Goal: Transaction & Acquisition: Purchase product/service

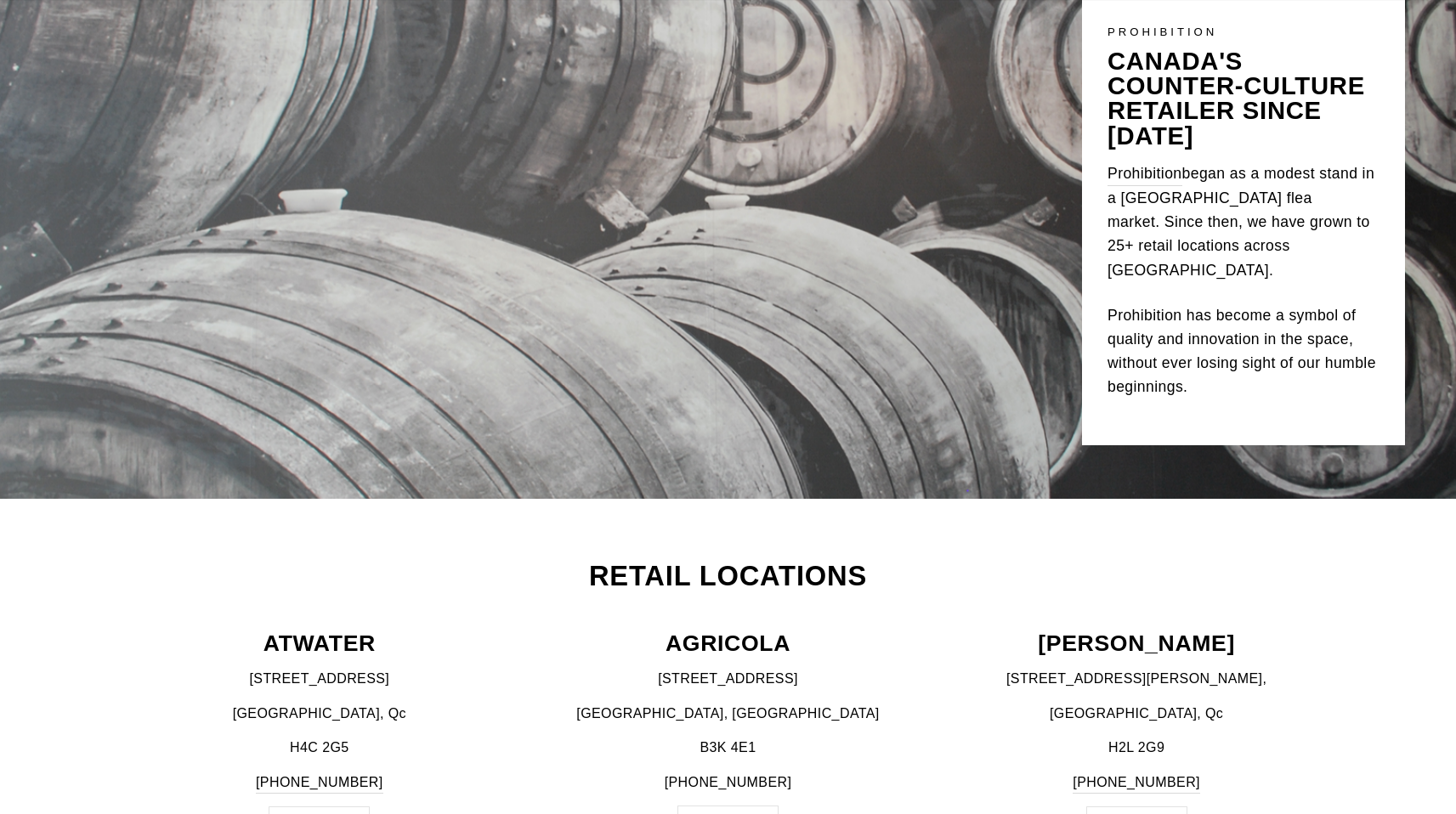
scroll to position [539, 0]
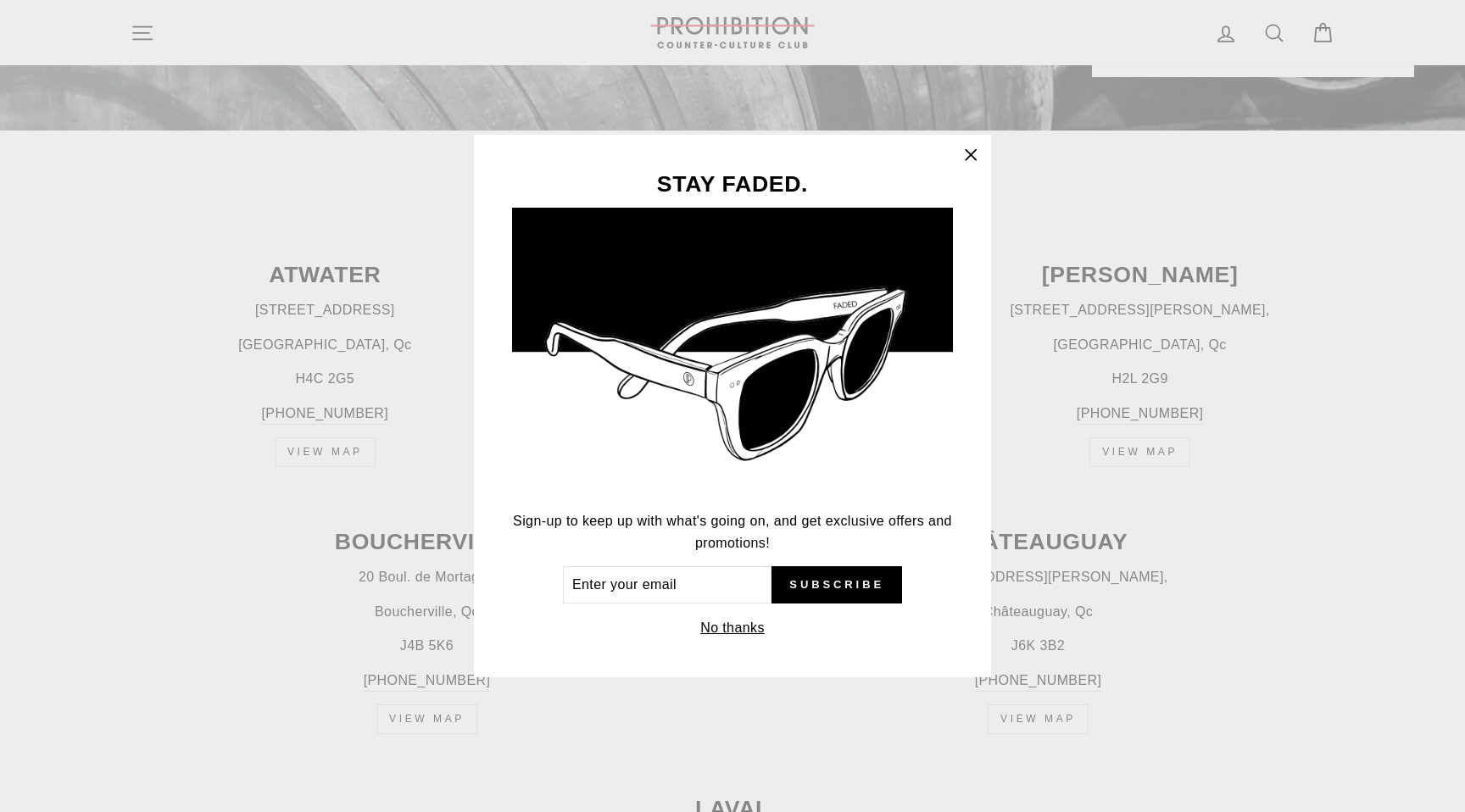
click at [189, 240] on div "STAY FADED. Sign-up to keep up with what's going on, and get exclusive offers a…" at bounding box center [732, 406] width 1465 height 812
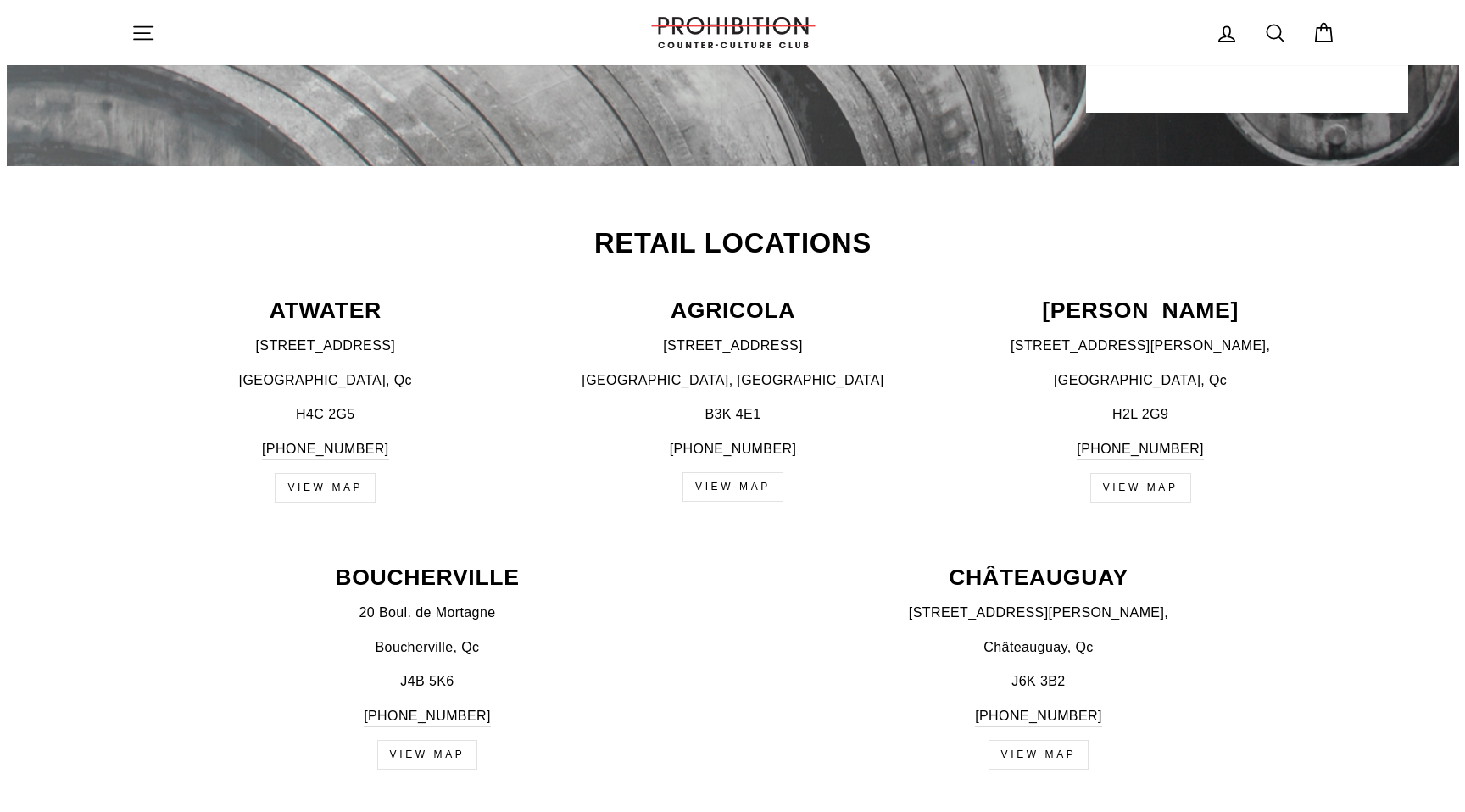
scroll to position [0, 0]
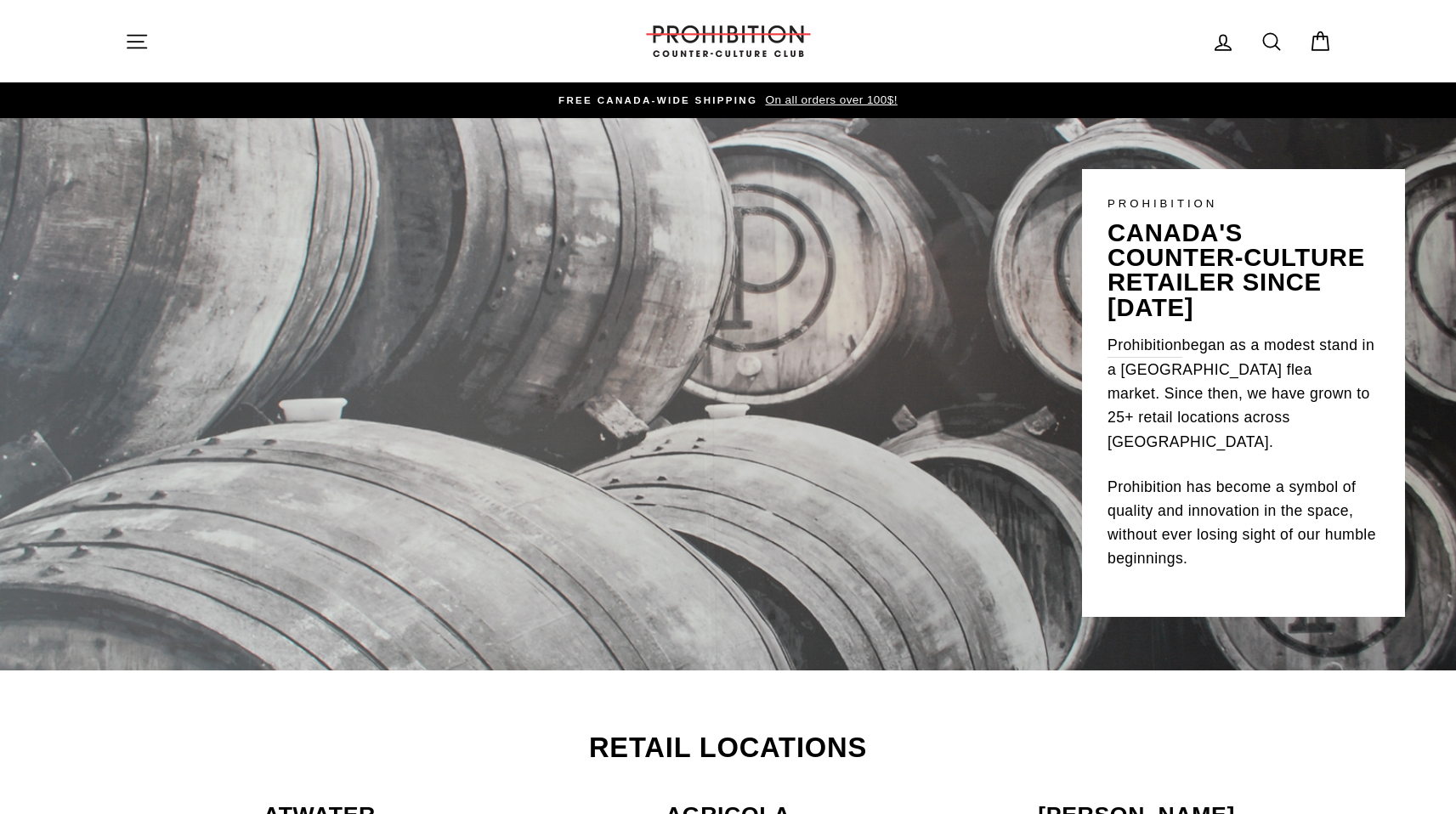
click at [141, 39] on icon "button" at bounding box center [136, 41] width 24 height 24
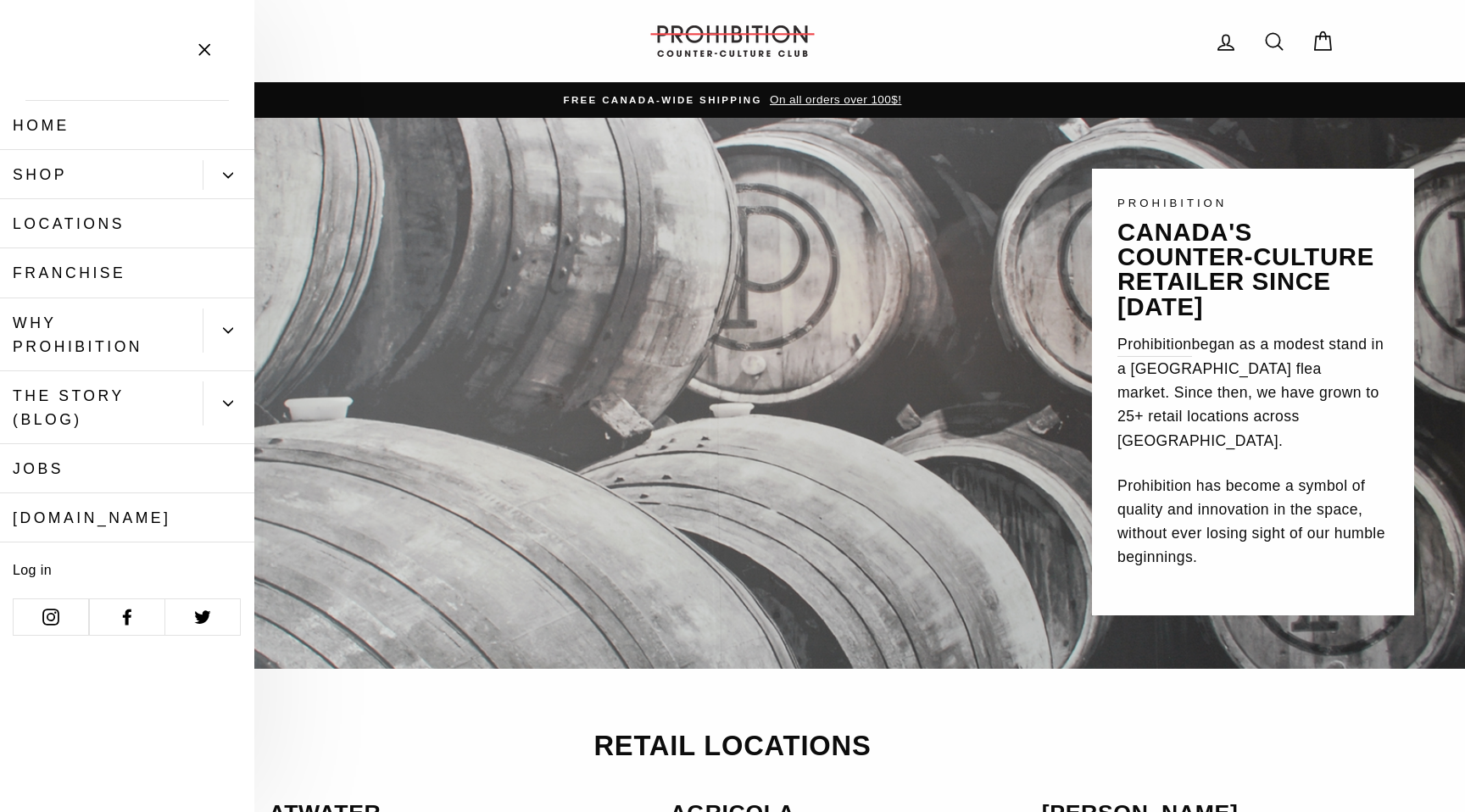
click at [231, 168] on button "Primary" at bounding box center [228, 175] width 52 height 29
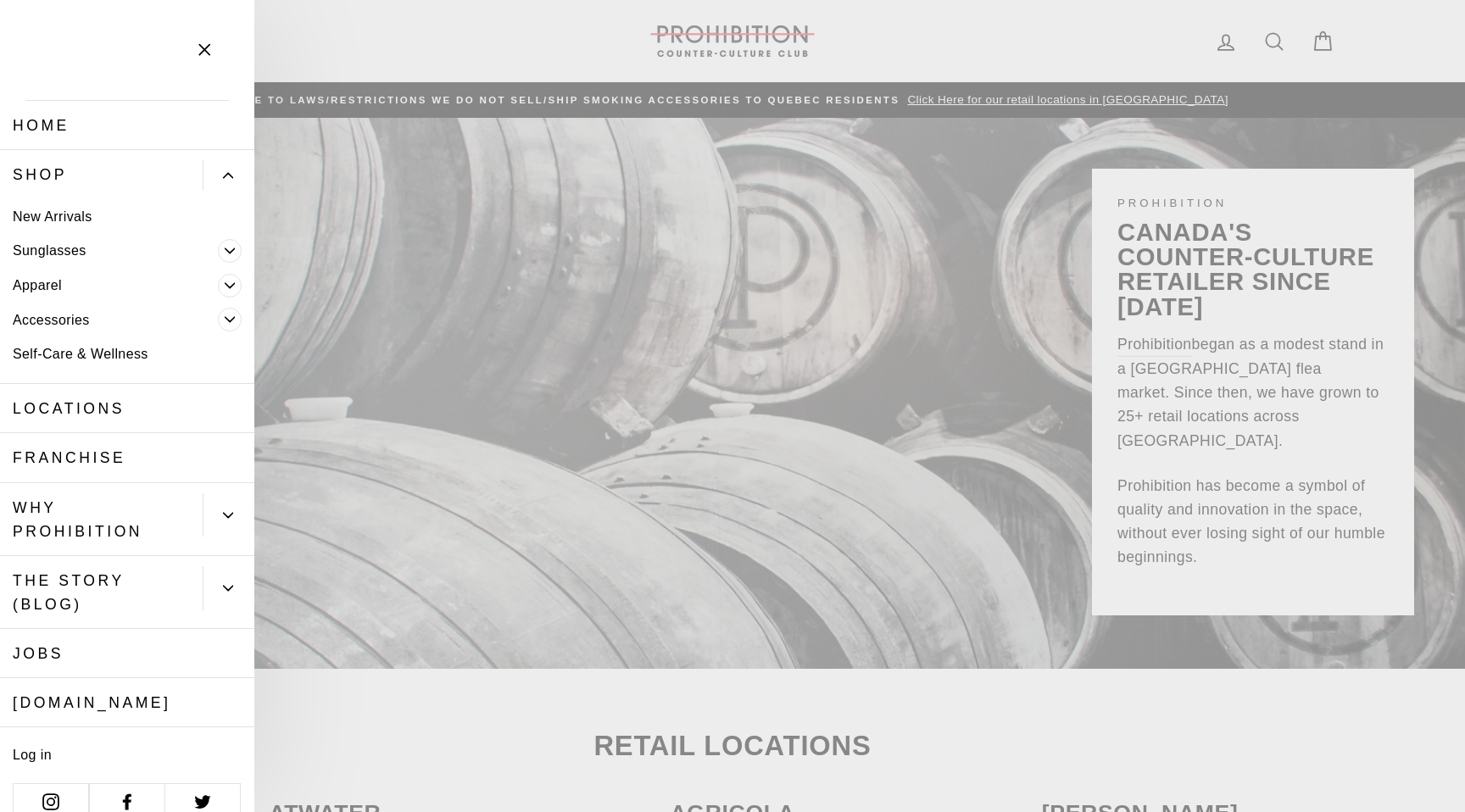
click at [59, 324] on link "Accessories" at bounding box center [109, 320] width 218 height 35
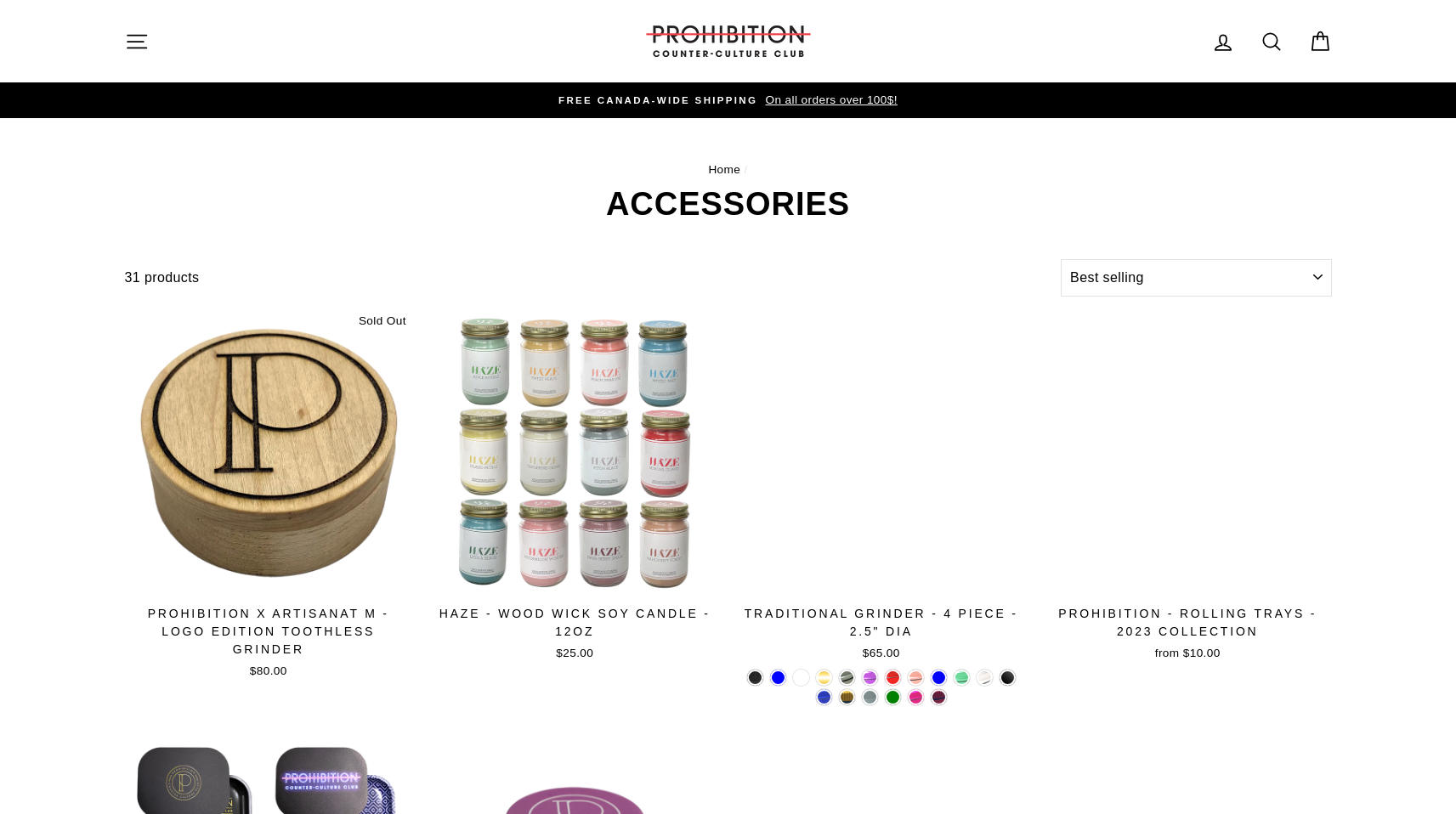
select select "best-selling"
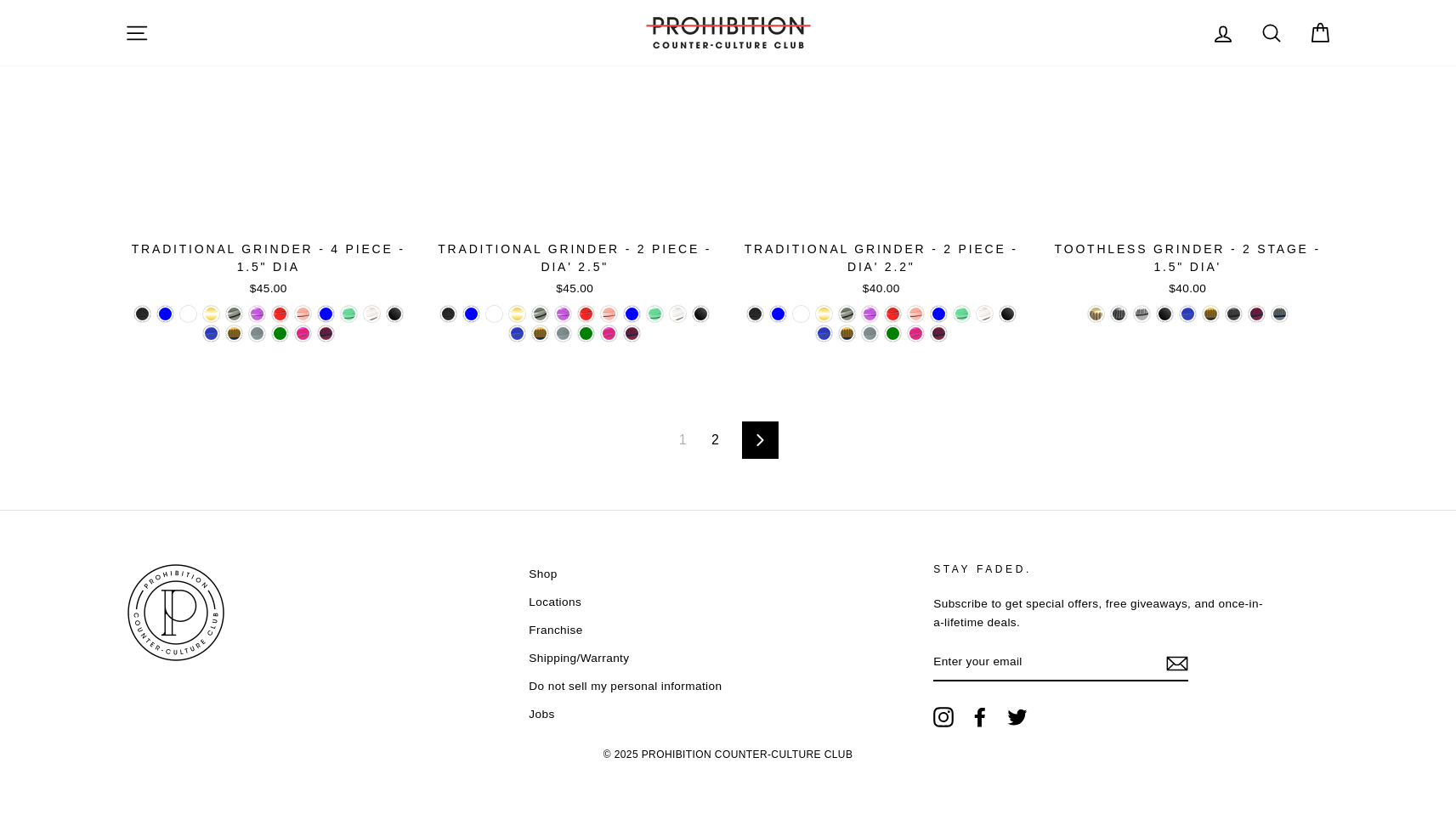
scroll to position [2821, 0]
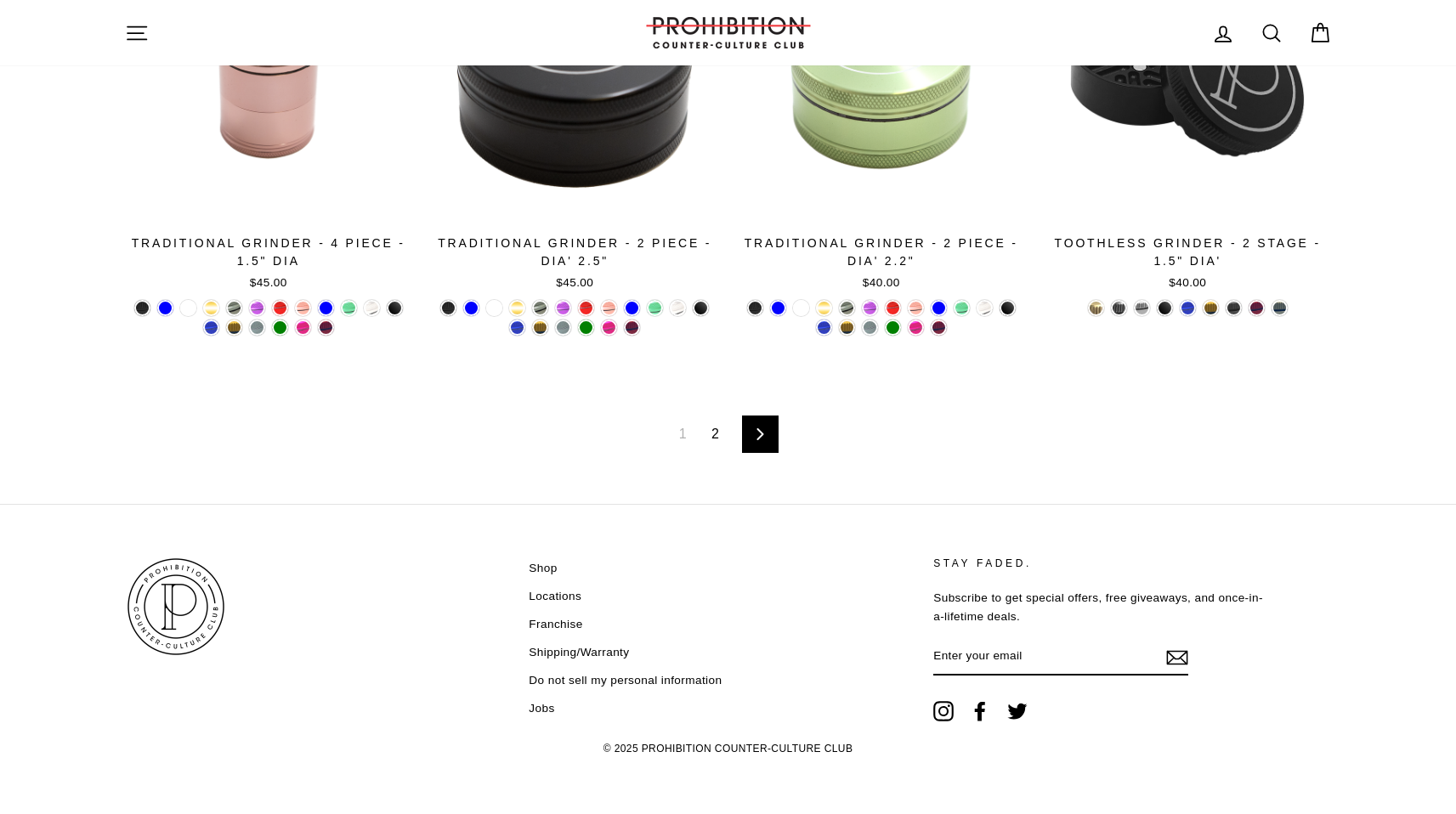
click at [760, 437] on icon at bounding box center [759, 434] width 11 height 12
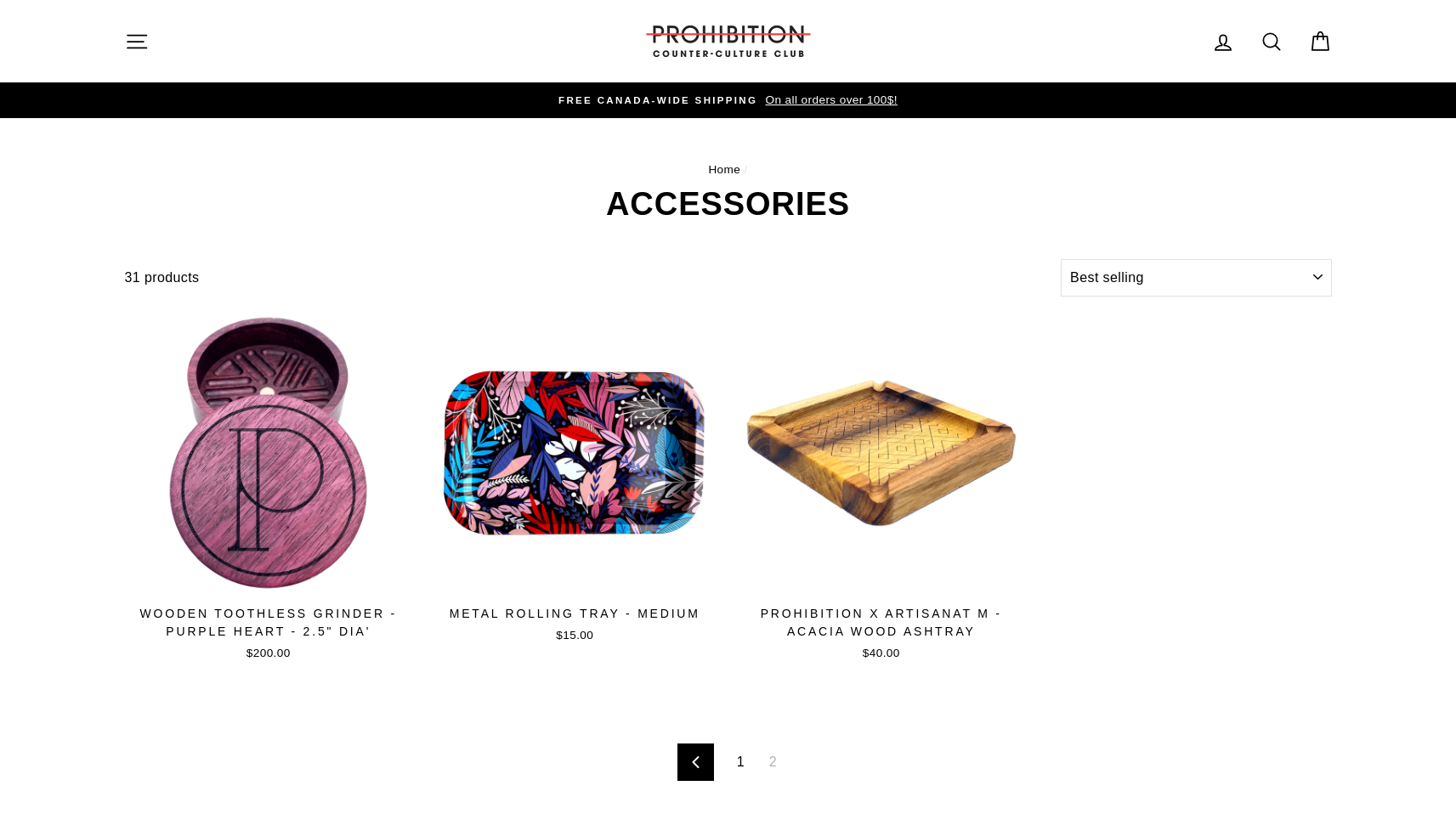
select select "best-selling"
click at [127, 33] on icon "button" at bounding box center [136, 41] width 24 height 24
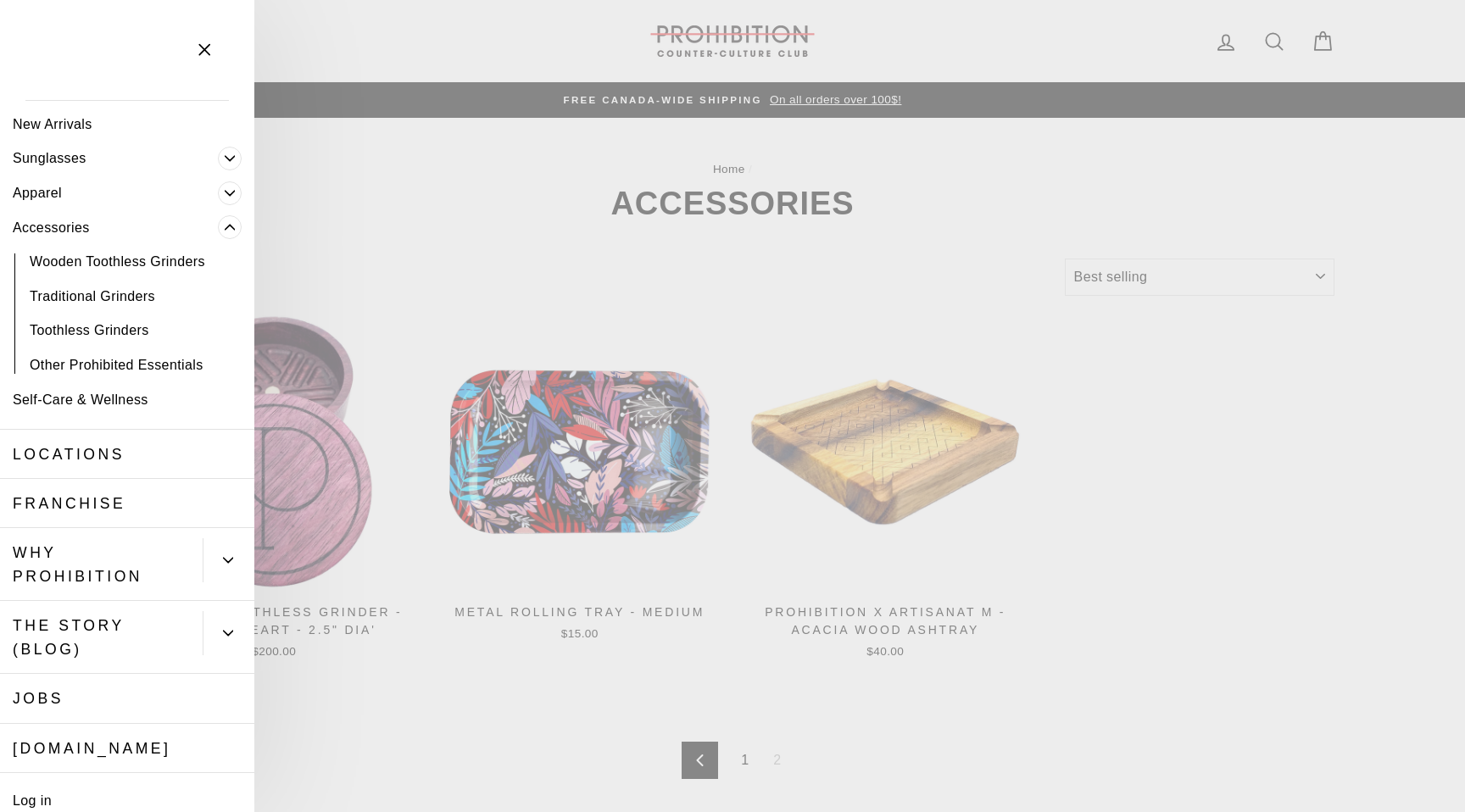
scroll to position [12, 0]
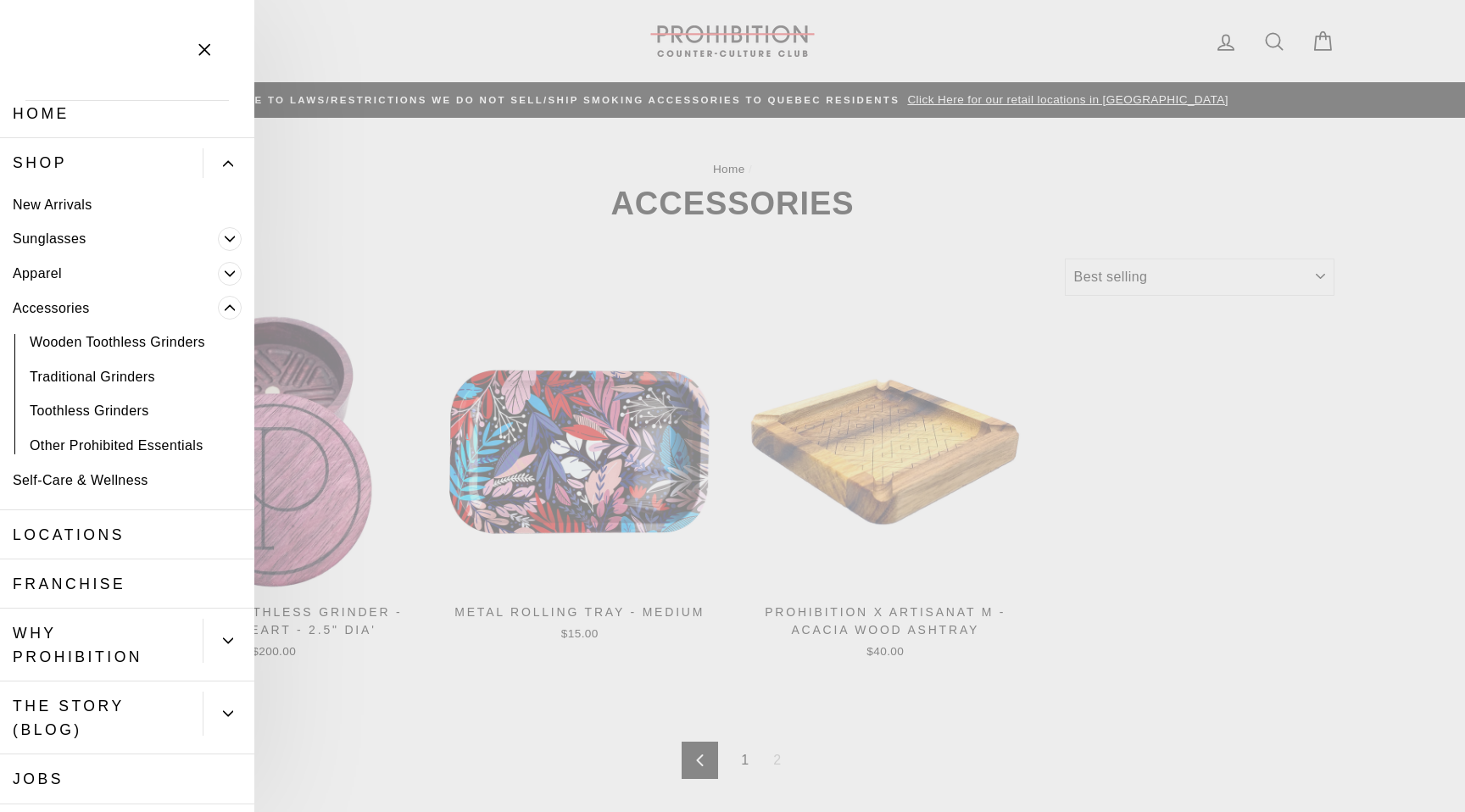
click at [225, 271] on icon "Primary" at bounding box center [230, 274] width 10 height 10
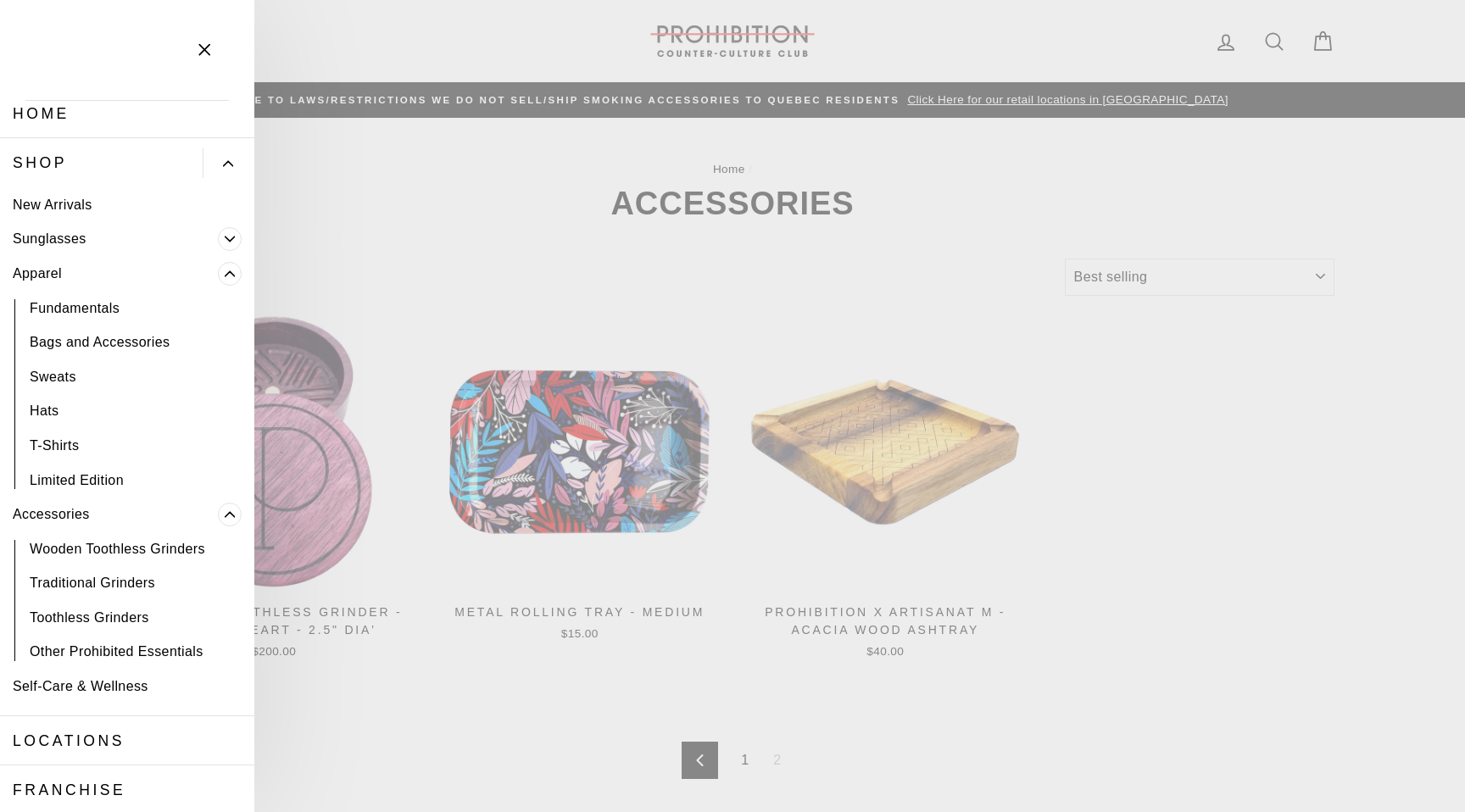
click at [218, 232] on span "Primary" at bounding box center [230, 239] width 23 height 23
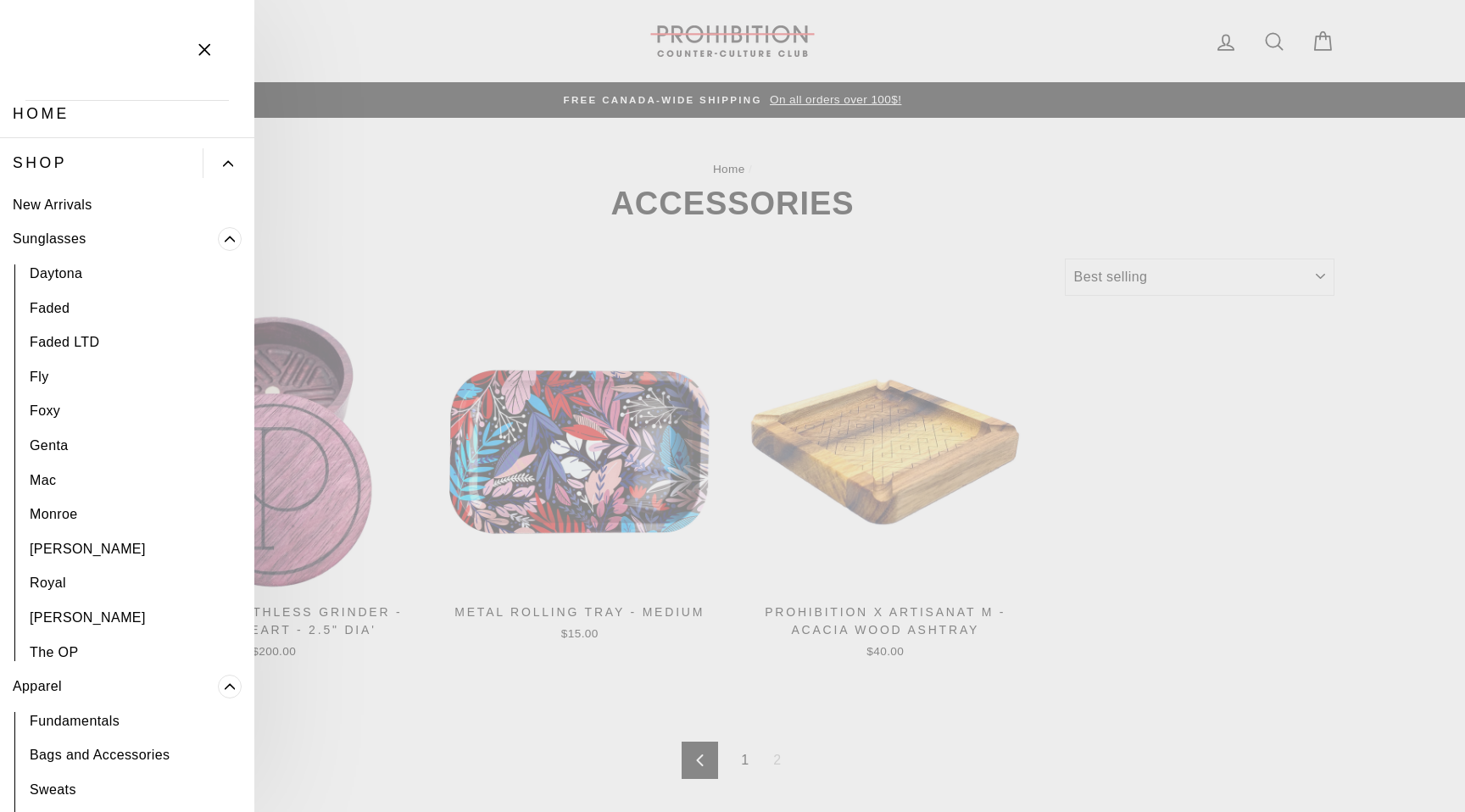
click at [73, 202] on link "New Arrivals" at bounding box center [127, 204] width 254 height 35
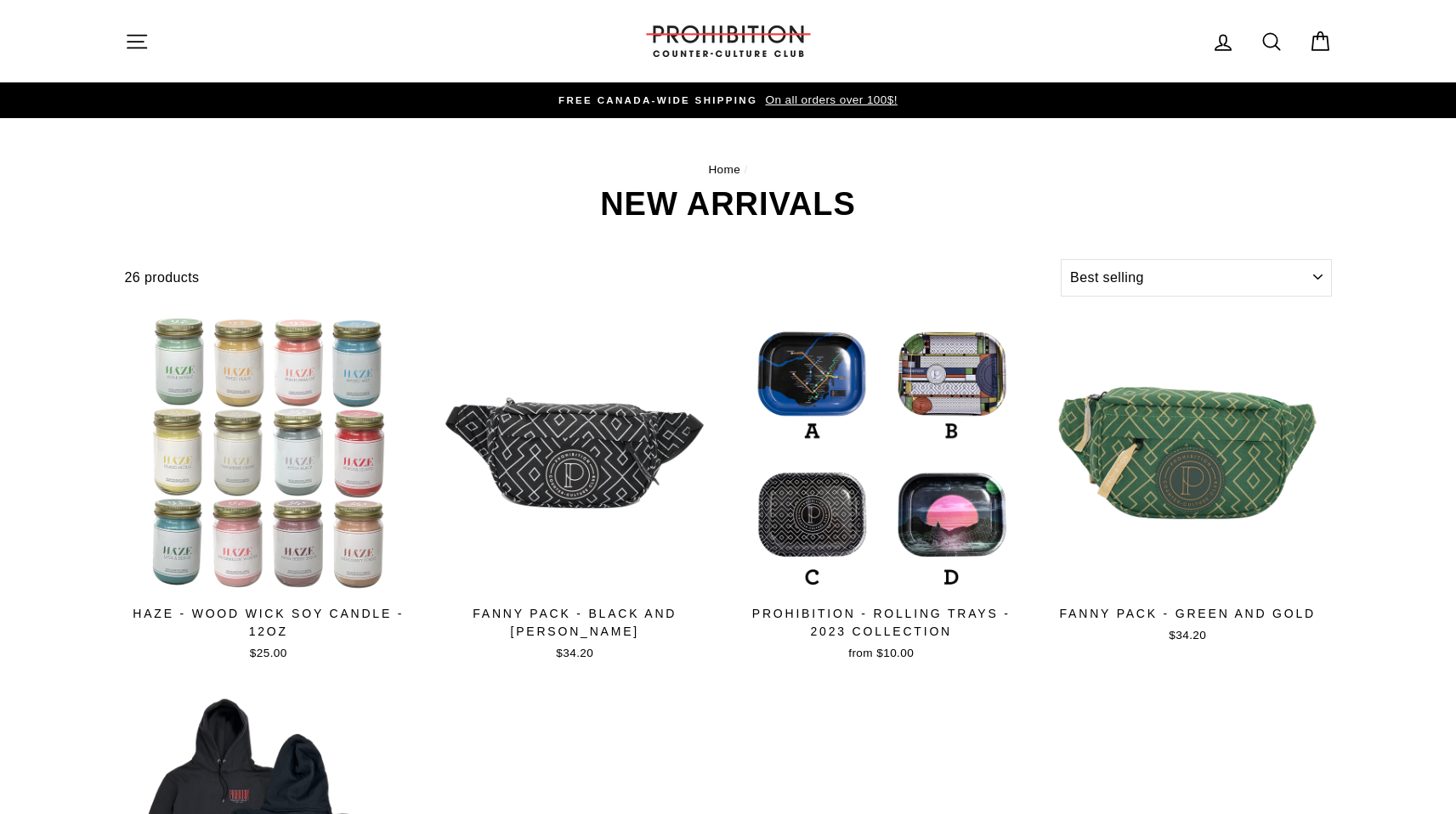
select select "best-selling"
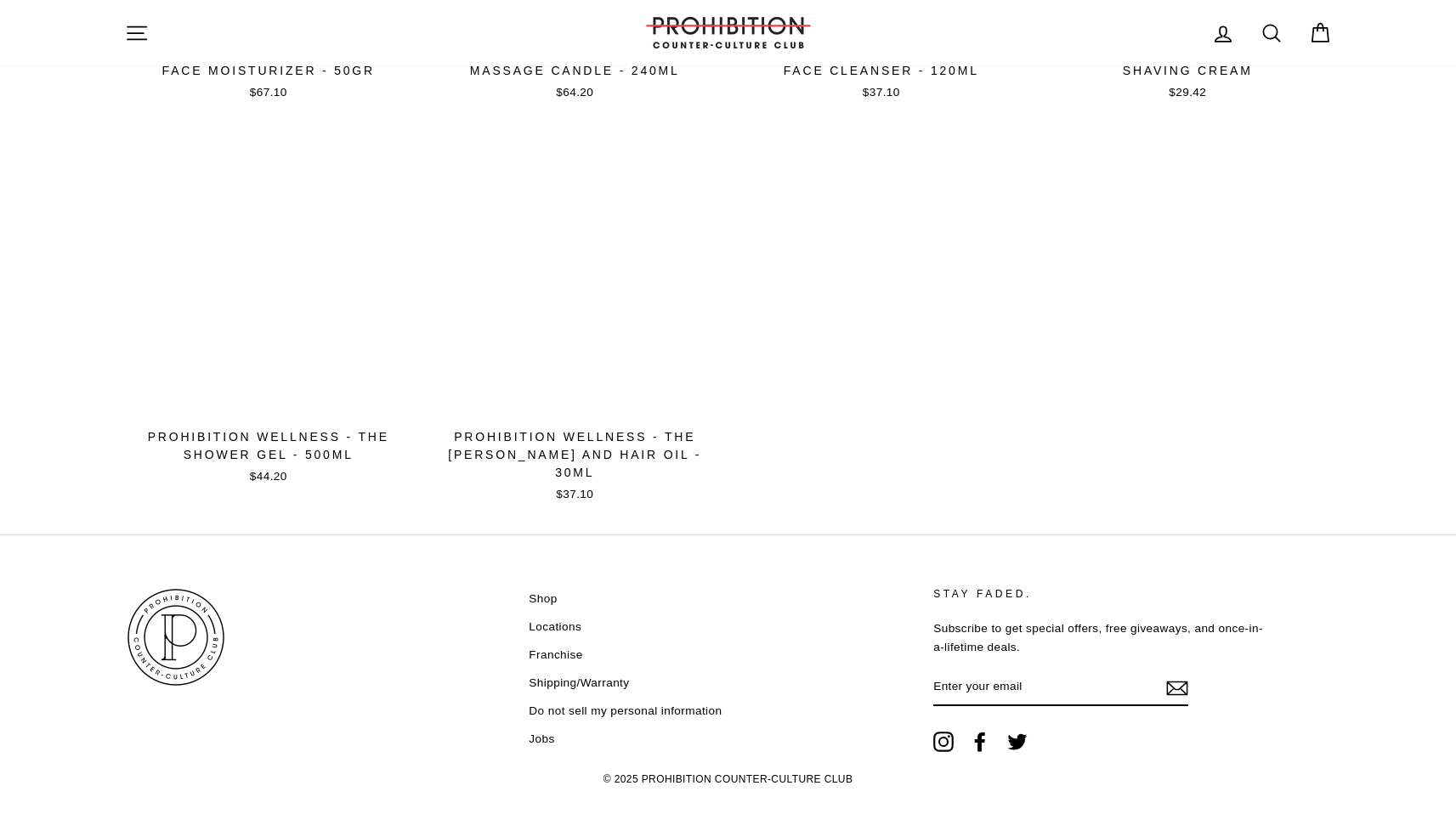
scroll to position [2581, 0]
